Goal: Task Accomplishment & Management: Use online tool/utility

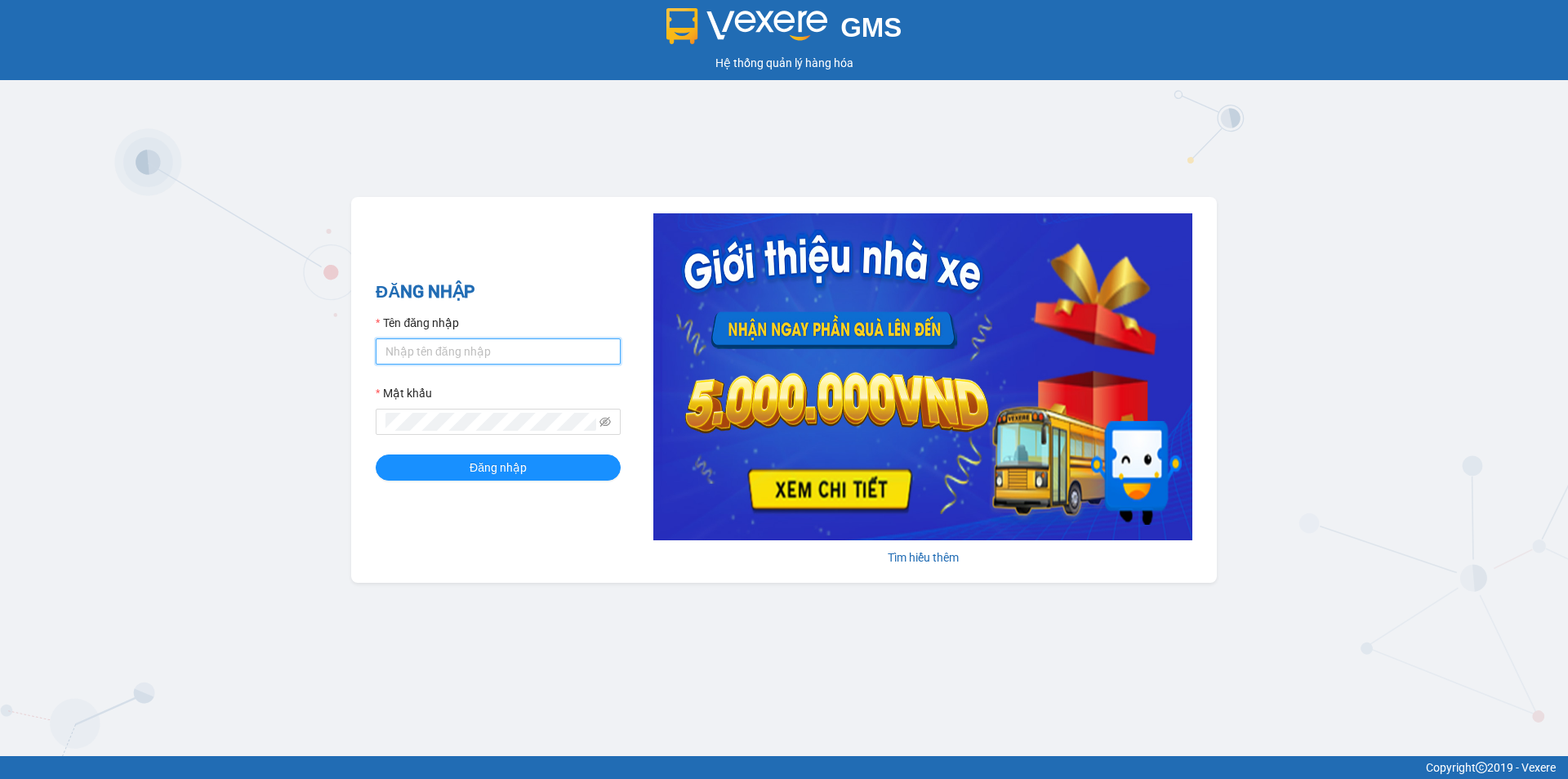
click at [450, 340] on input "Tên đăng nhập" at bounding box center [498, 351] width 245 height 26
type input "[PERSON_NAME].phuongnam"
click at [376, 455] on button "Đăng nhập" at bounding box center [498, 467] width 245 height 26
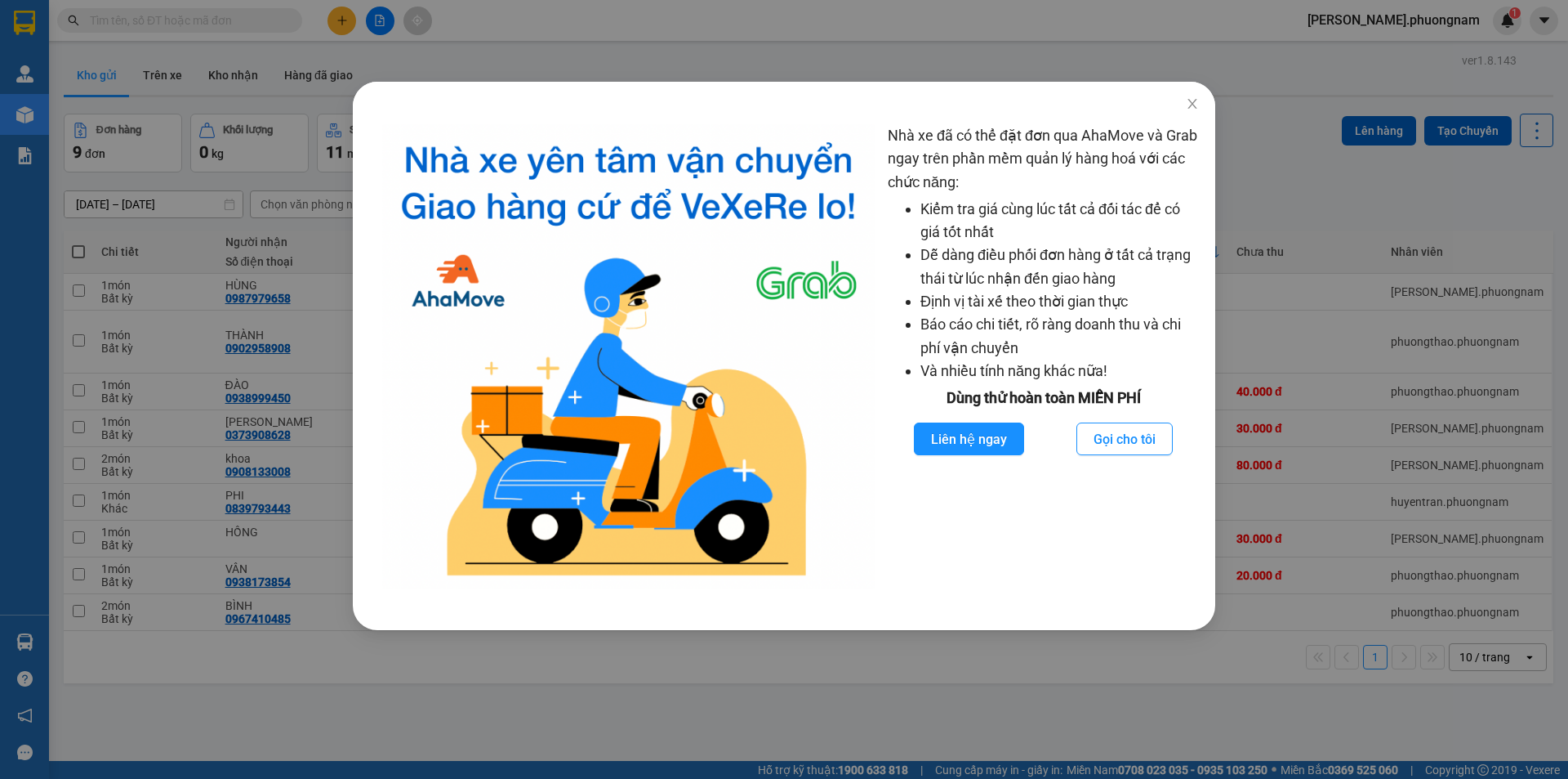
click at [132, 554] on div "Nhà xe đã có thể đặt đơn qua AhaMove và Grab ngay trên phần mềm quản lý hàng ho…" at bounding box center [784, 390] width 1568 height 779
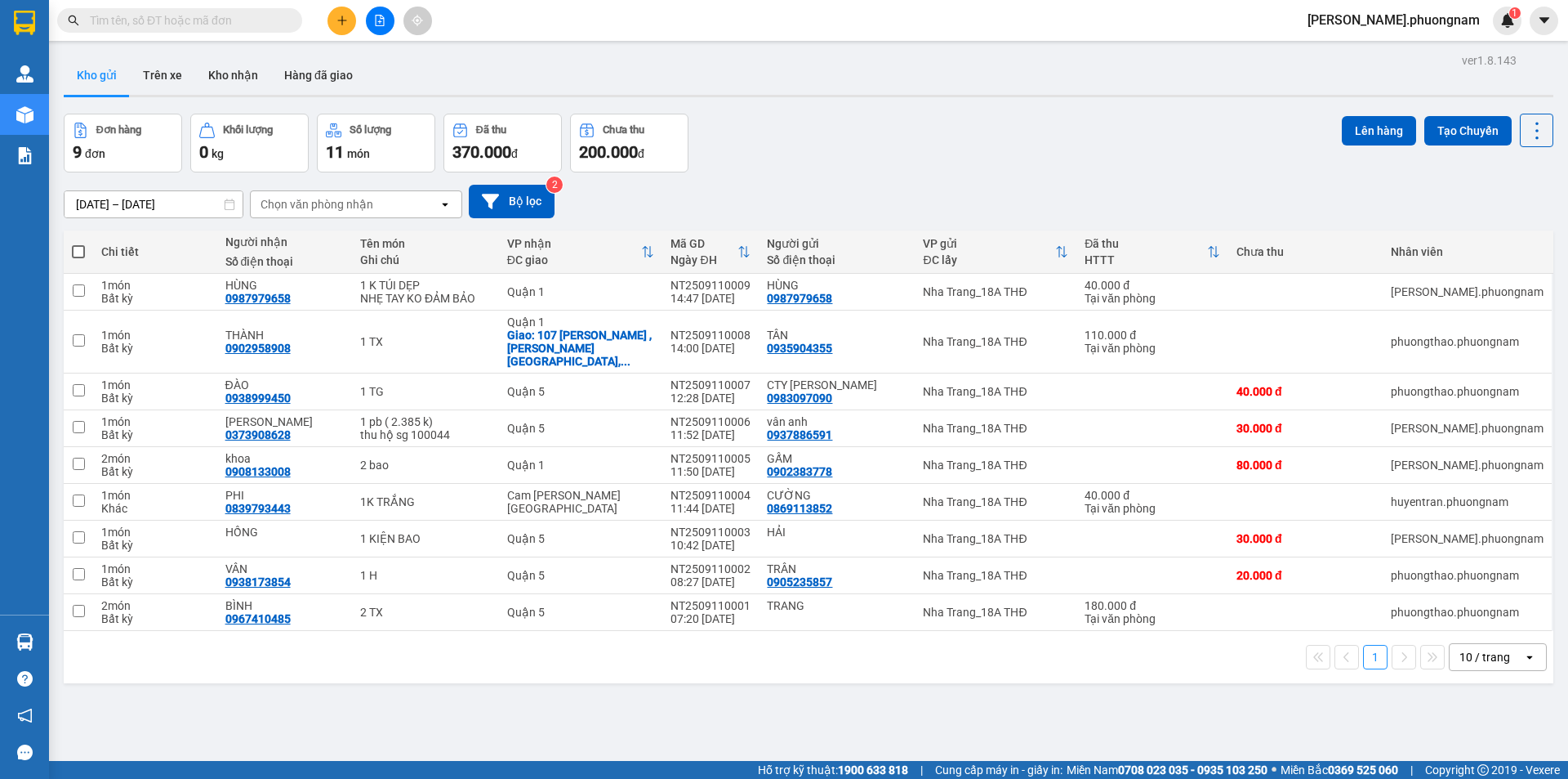
click at [209, 28] on input "text" at bounding box center [186, 21] width 193 height 18
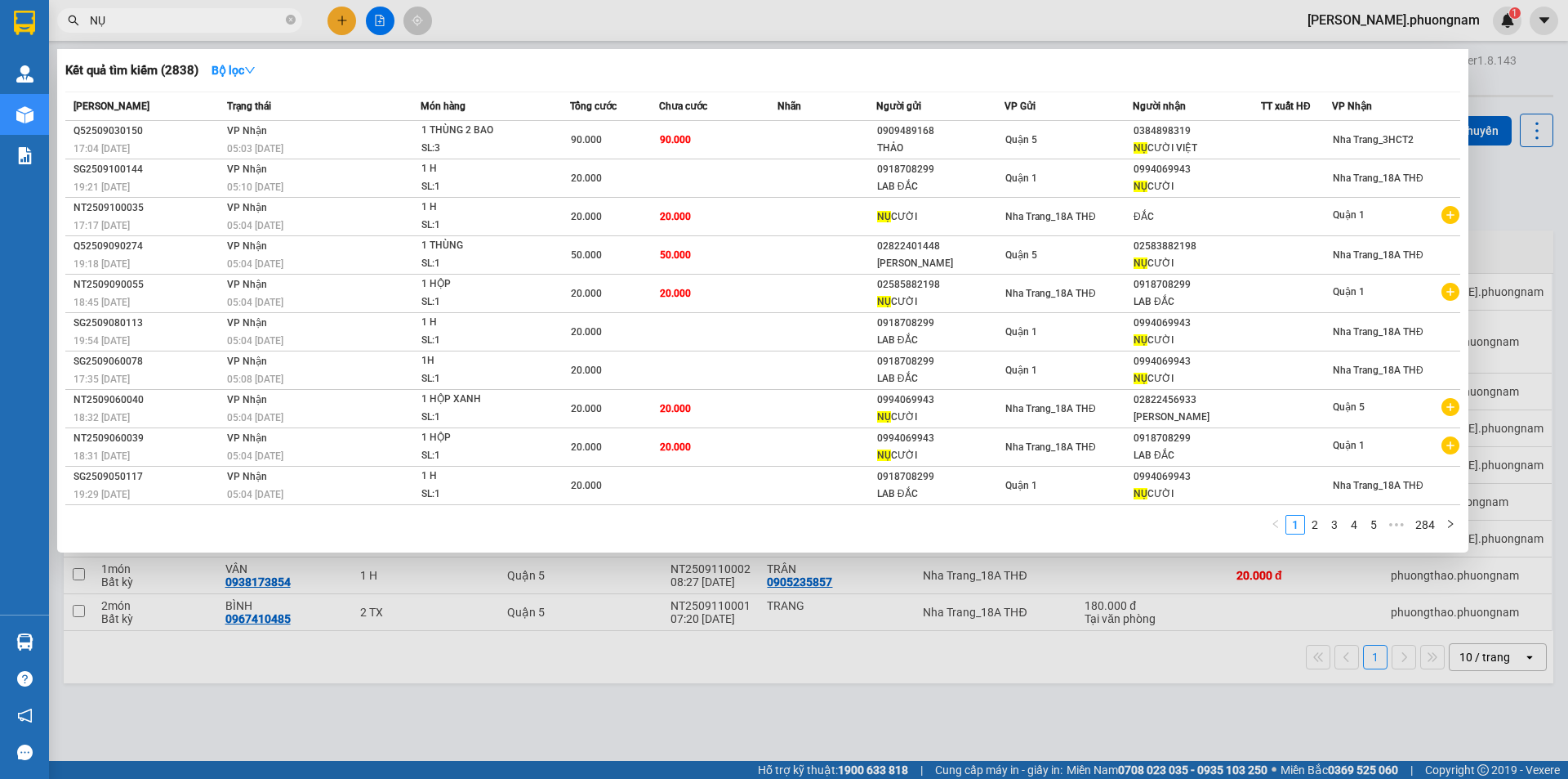
type input "NỤ"
